Goal: Find specific page/section

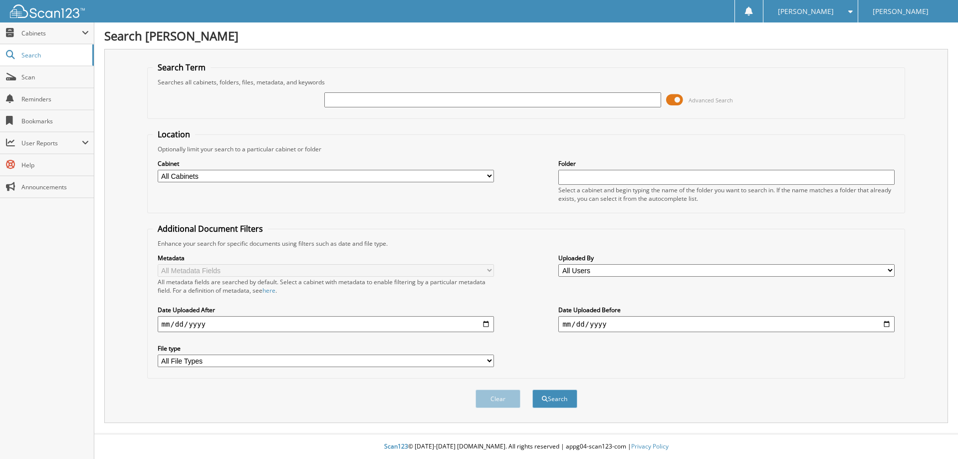
click at [361, 92] on div at bounding box center [492, 99] width 336 height 17
click at [360, 102] on input "text" at bounding box center [492, 99] width 336 height 15
type input "s"
type input "GROPPMAIR"
click at [561, 399] on button "Search" at bounding box center [554, 398] width 45 height 18
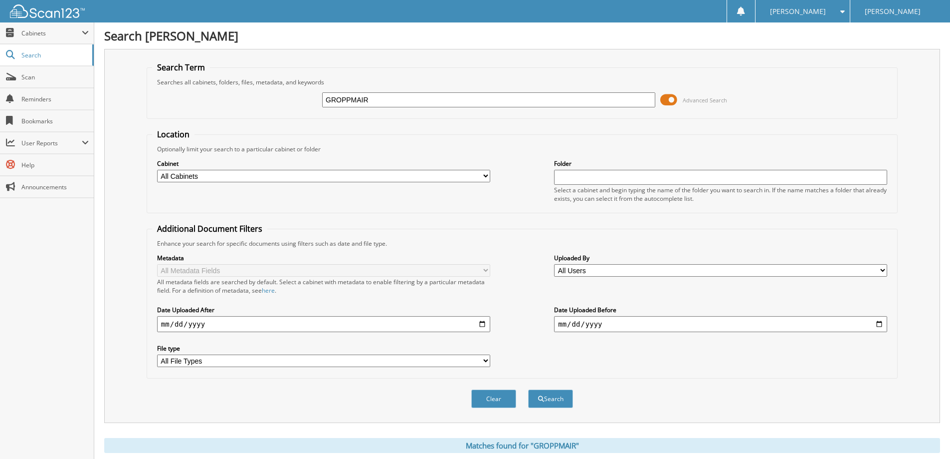
scroll to position [299, 0]
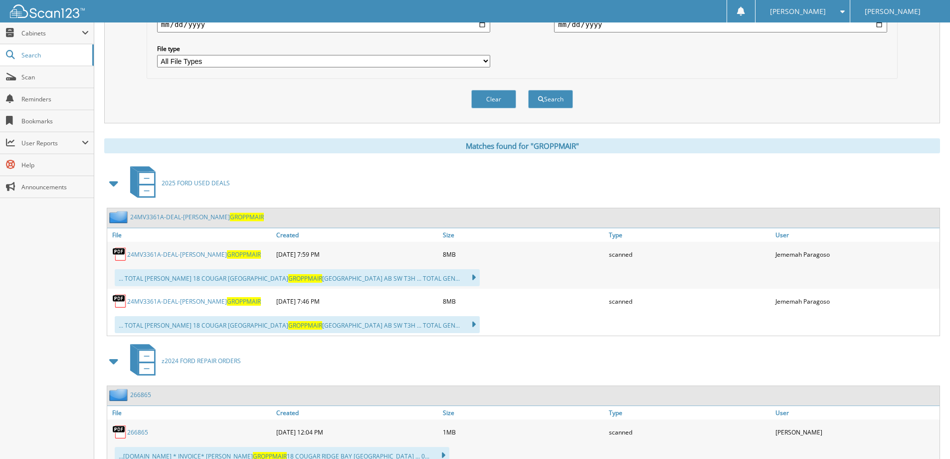
click at [195, 254] on link "24MV3361A-DEAL-[PERSON_NAME] GROPPMAIR" at bounding box center [194, 254] width 134 height 8
